Goal: Task Accomplishment & Management: Use online tool/utility

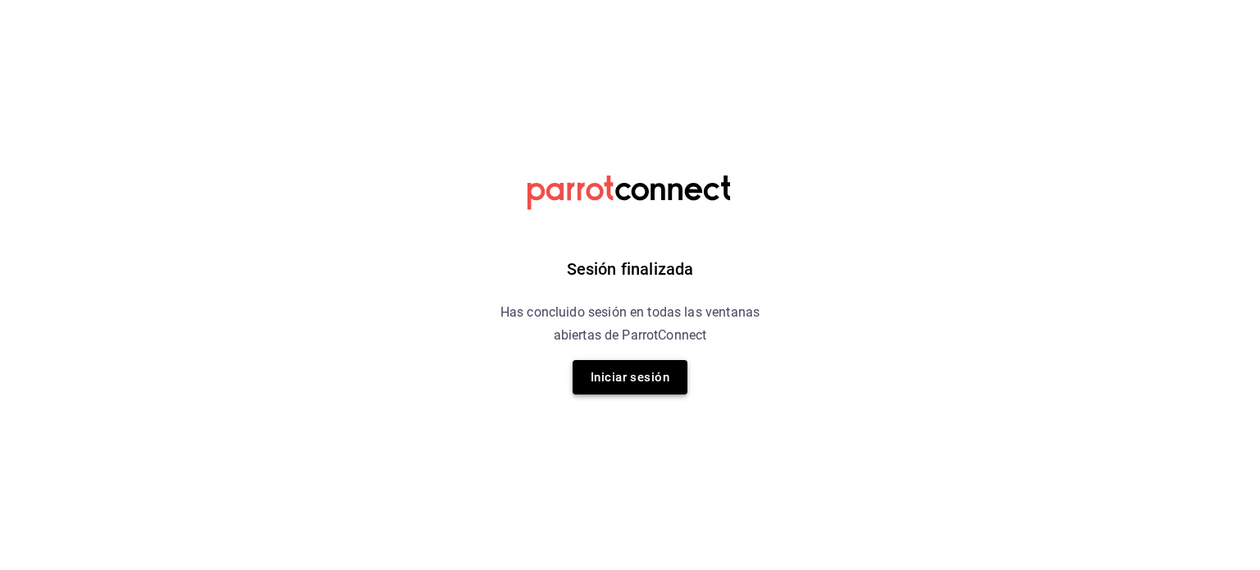
click at [665, 376] on button "Iniciar sesión" at bounding box center [630, 377] width 115 height 34
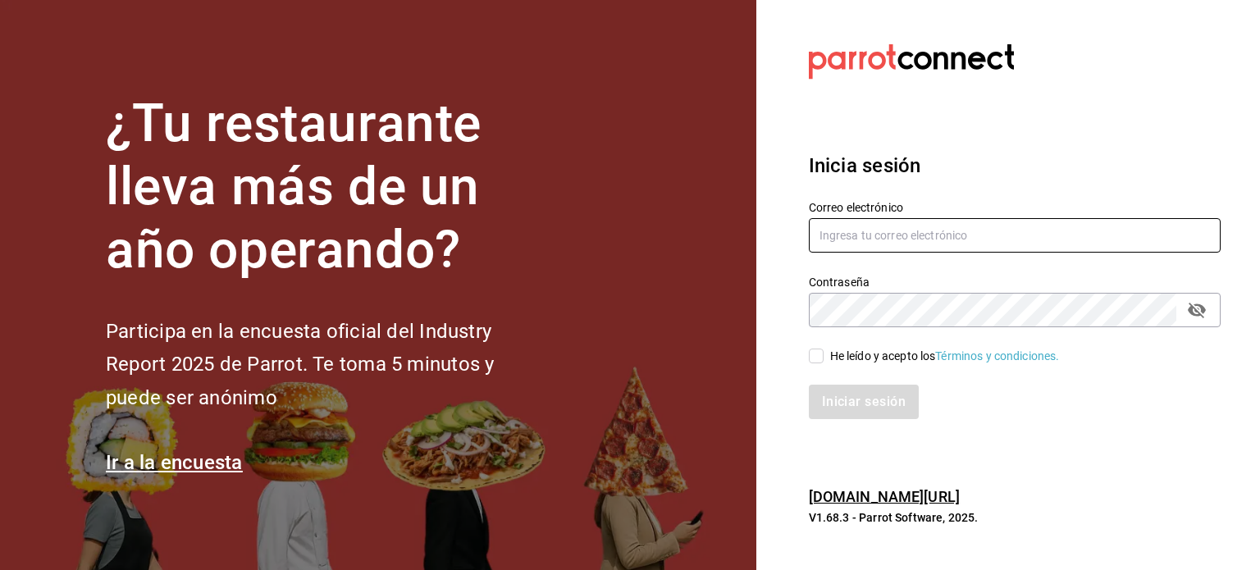
type input "[EMAIL_ADDRESS][DOMAIN_NAME]"
click at [820, 344] on div "He leído y acepto los Términos y condiciones." at bounding box center [1005, 346] width 432 height 38
click at [816, 354] on input "He leído y acepto los Términos y condiciones." at bounding box center [816, 356] width 15 height 15
checkbox input "true"
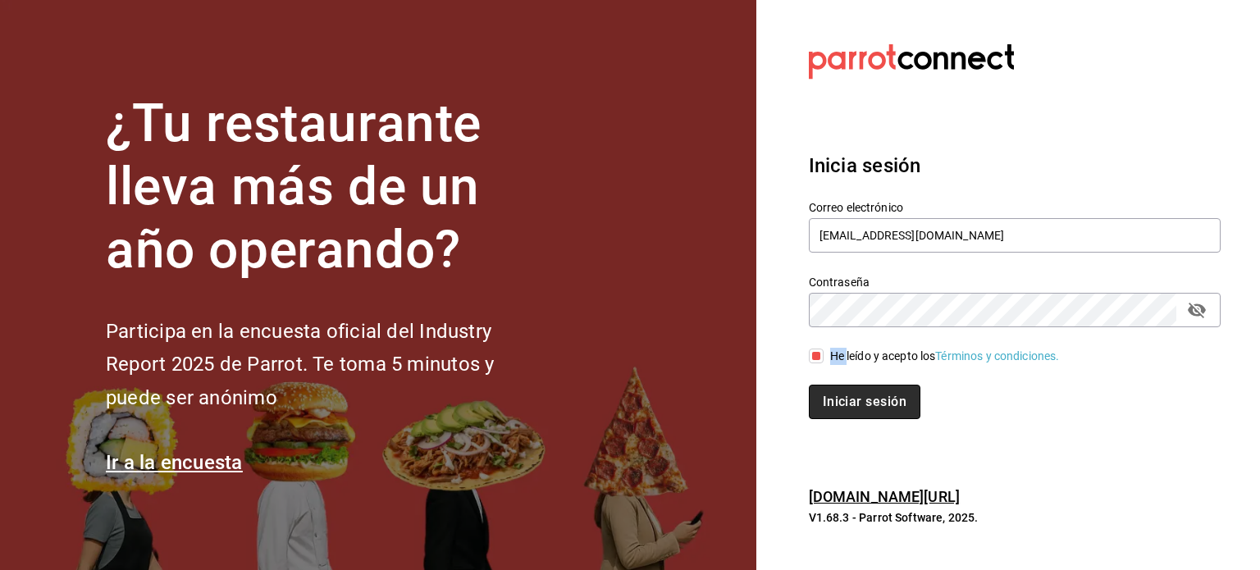
click at [866, 393] on button "Iniciar sesión" at bounding box center [865, 402] width 112 height 34
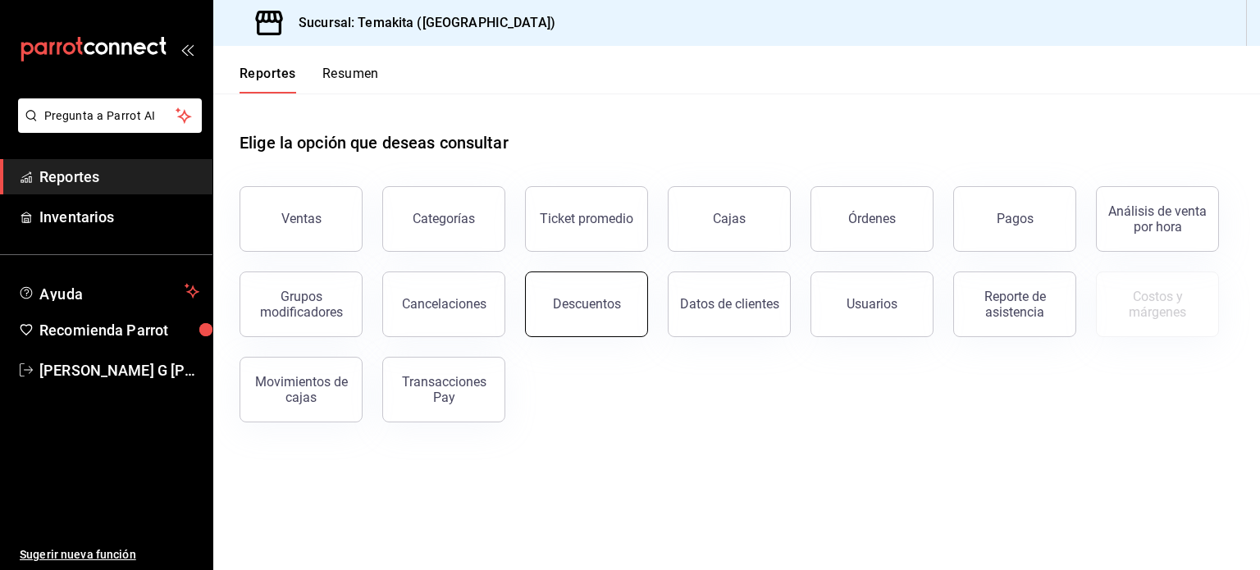
click at [587, 304] on div "Descuentos" at bounding box center [587, 304] width 68 height 16
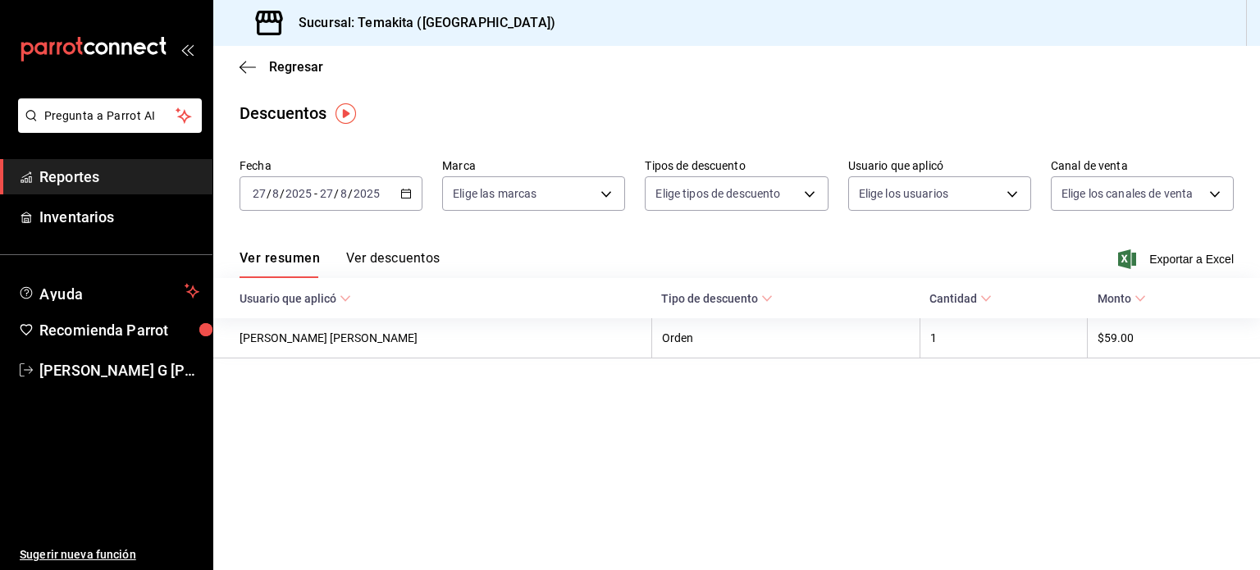
click at [397, 184] on div "[DATE] [DATE] - [DATE] [DATE]" at bounding box center [331, 193] width 183 height 34
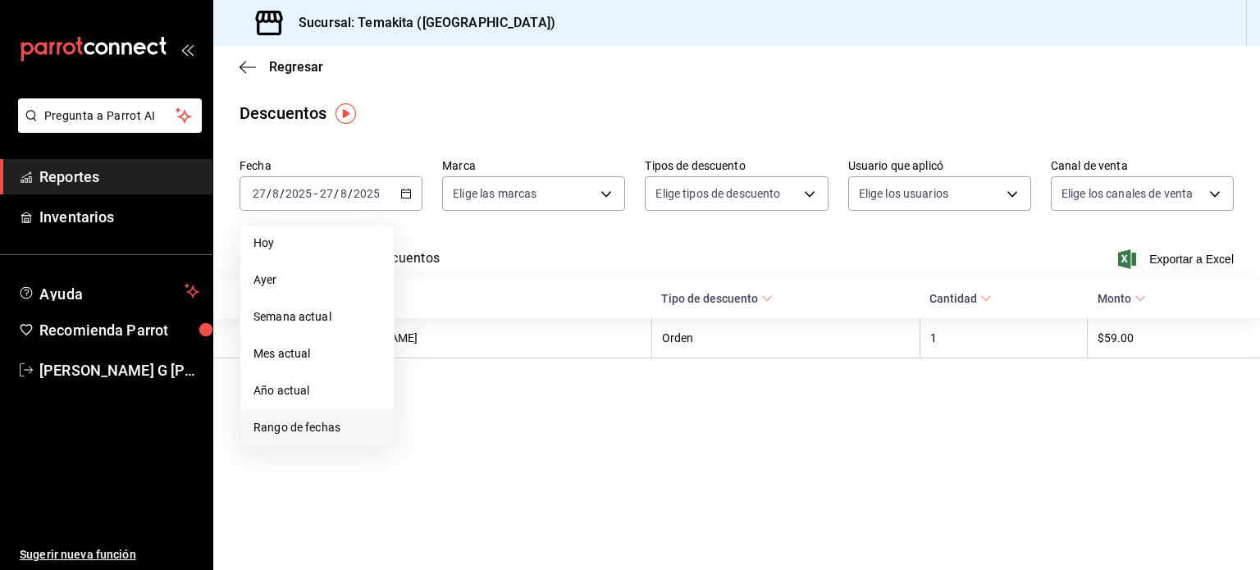
click at [285, 423] on span "Rango de fechas" at bounding box center [317, 427] width 127 height 17
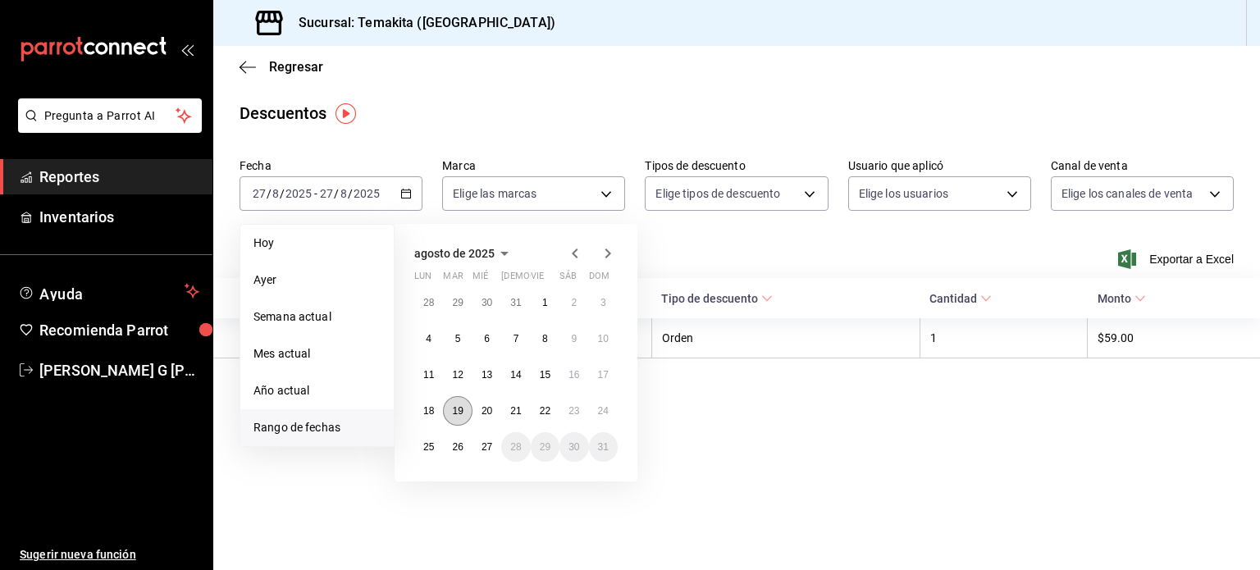
click at [450, 411] on button "19" at bounding box center [457, 411] width 29 height 30
click at [420, 451] on button "25" at bounding box center [428, 447] width 29 height 30
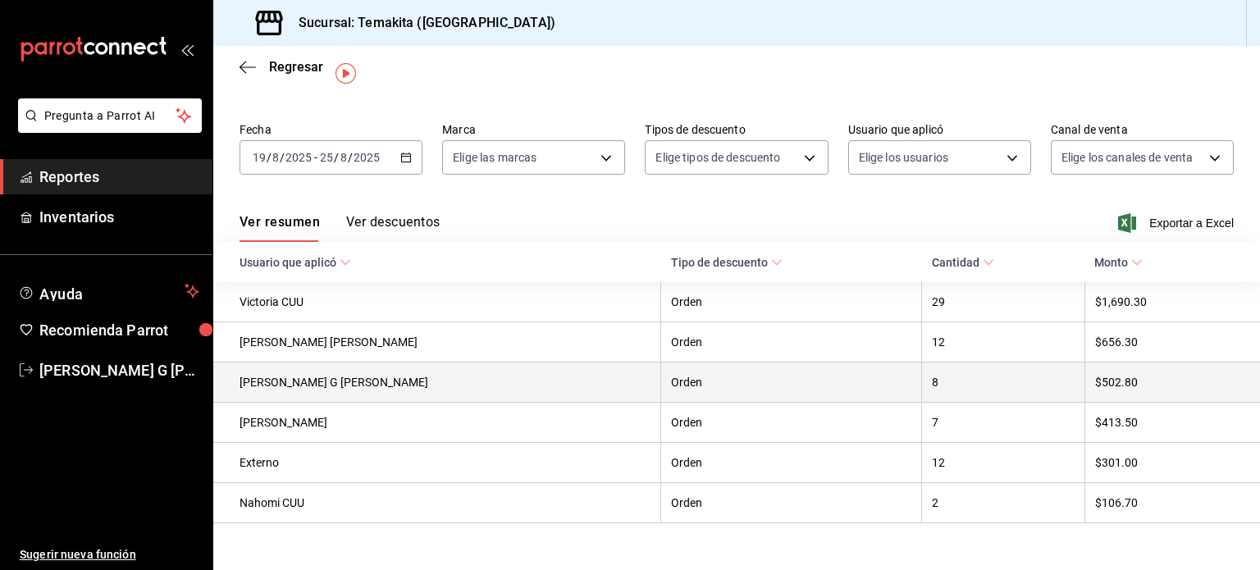
scroll to position [59, 0]
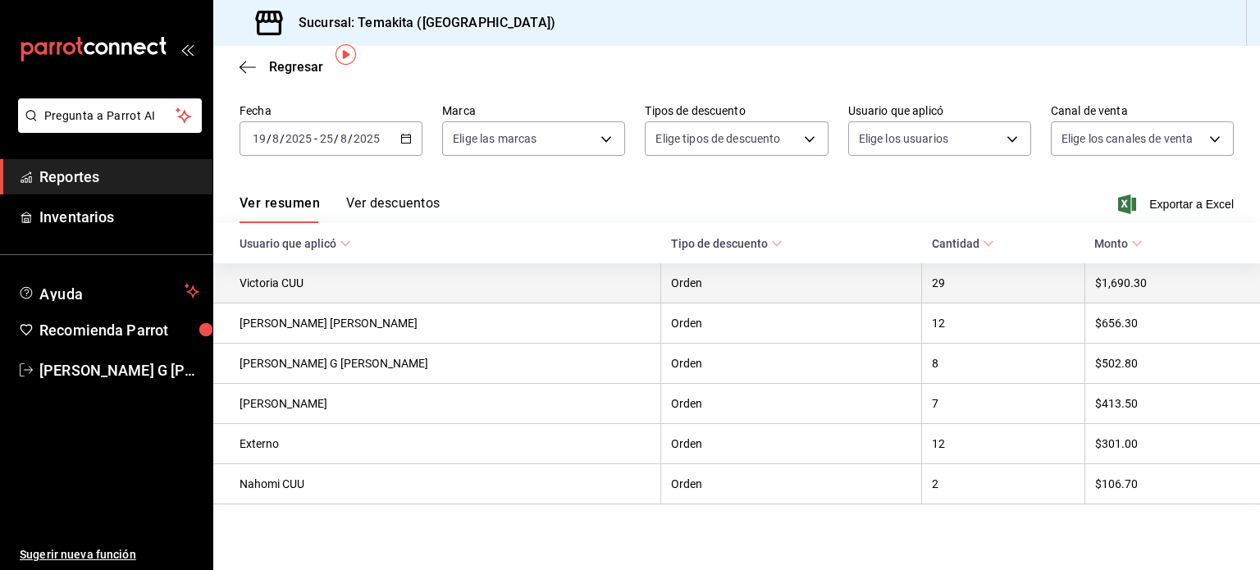
click at [661, 281] on th "Orden" at bounding box center [791, 283] width 261 height 40
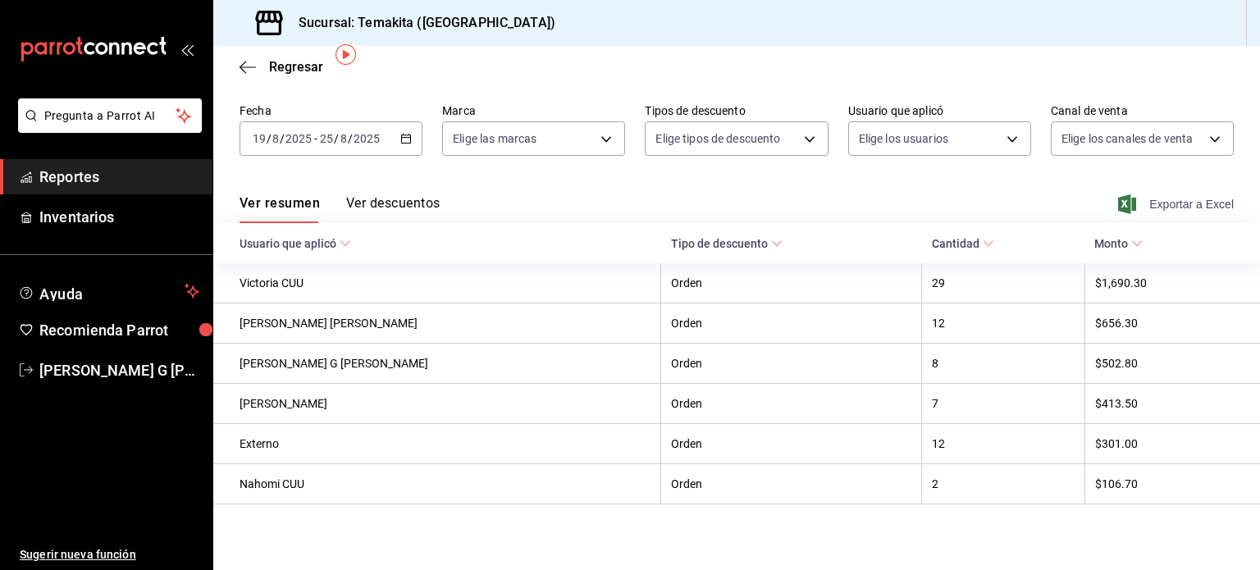
click at [1172, 201] on span "Exportar a Excel" at bounding box center [1178, 204] width 112 height 20
click at [398, 197] on button "Ver descuentos" at bounding box center [393, 209] width 94 height 28
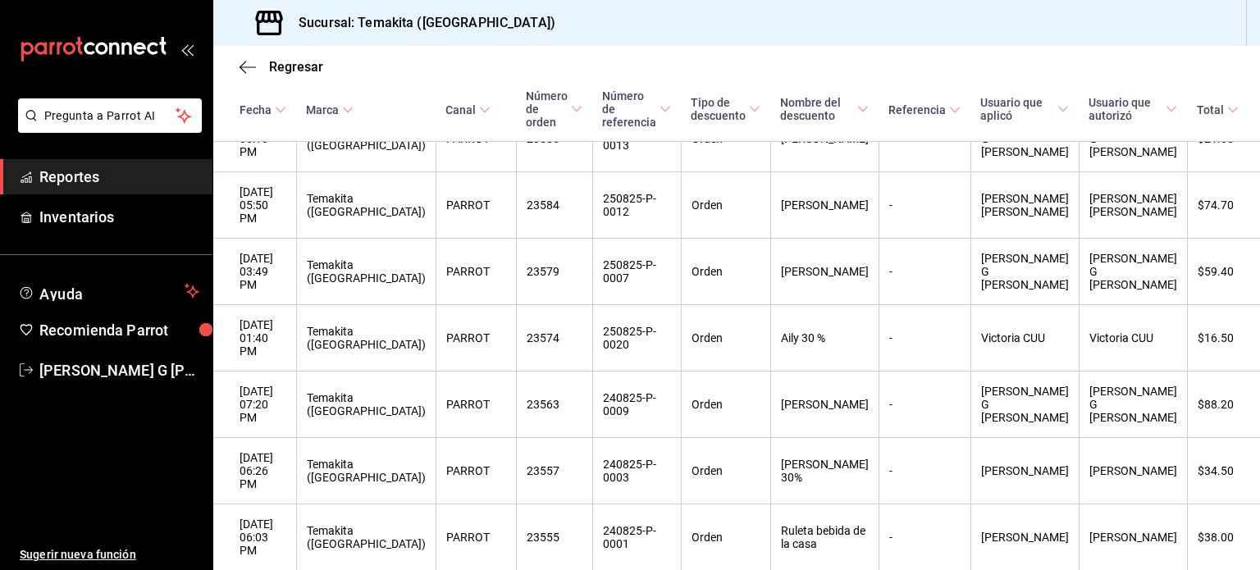
scroll to position [514, 0]
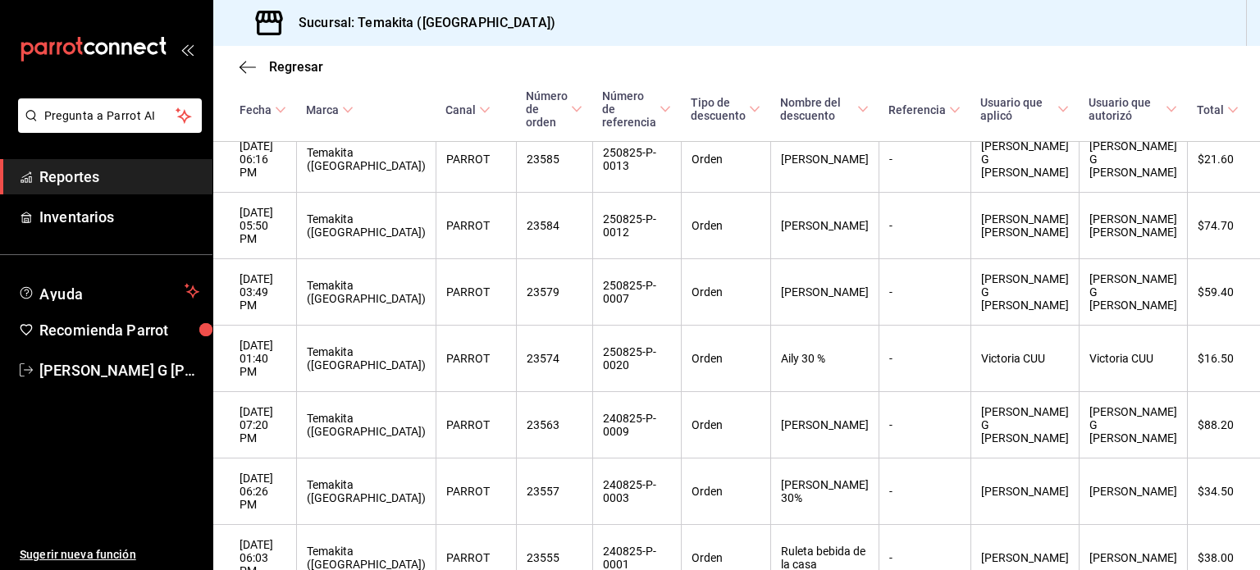
click at [869, 106] on icon at bounding box center [862, 108] width 11 height 11
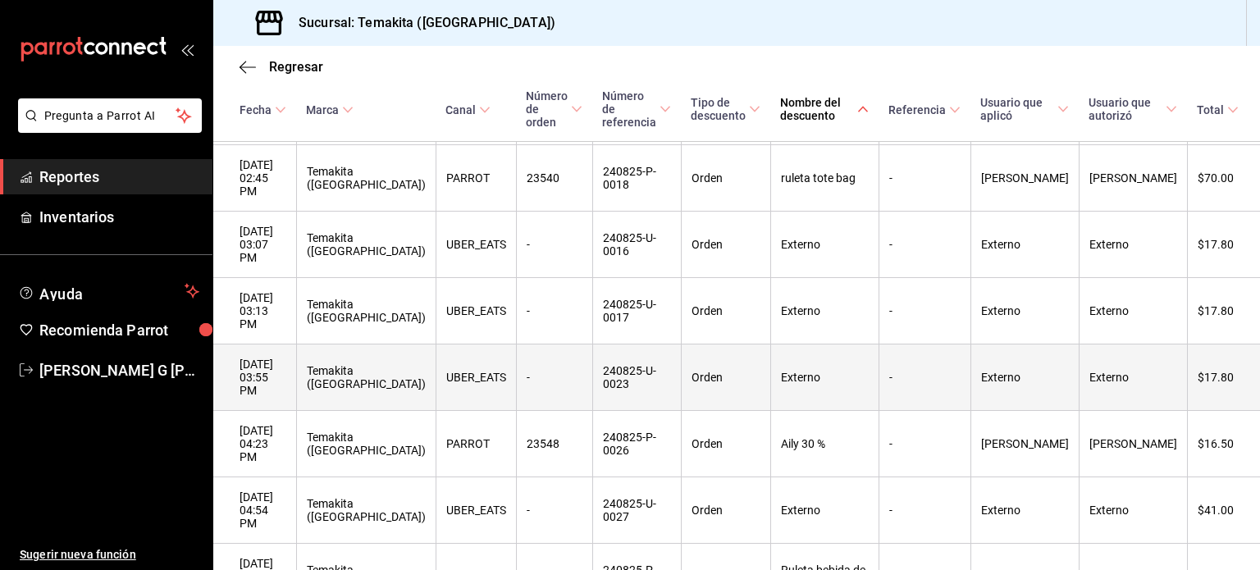
scroll to position [3795, 0]
